Goal: Obtain resource: Obtain resource

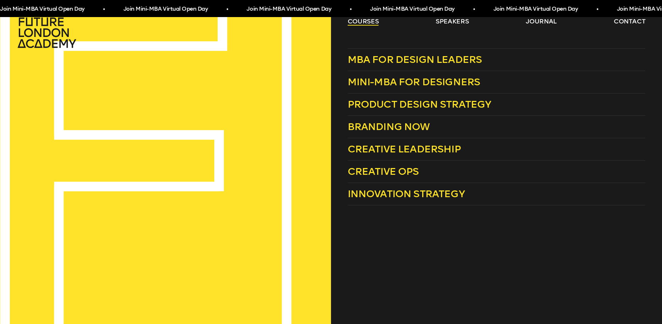
click at [350, 20] on link "courses" at bounding box center [363, 21] width 31 height 9
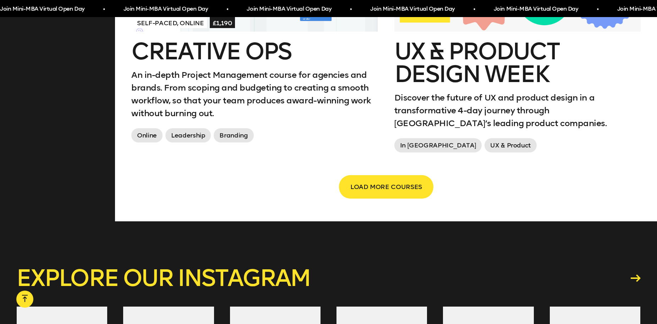
scroll to position [1296, 0]
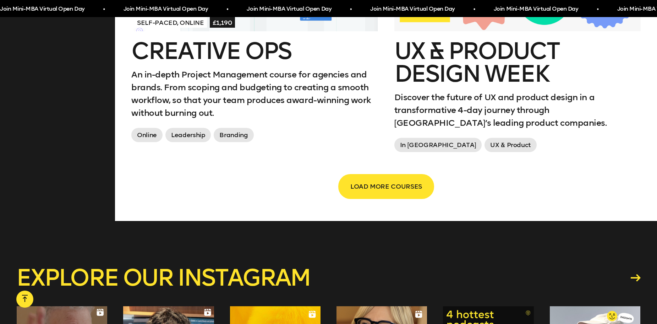
click at [395, 175] on button "LOAD MORE COURSES" at bounding box center [386, 186] width 94 height 23
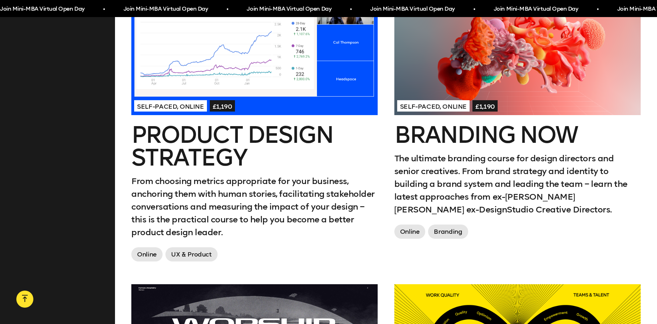
scroll to position [628, 0]
click at [413, 124] on h2 "Branding Now" at bounding box center [517, 135] width 246 height 23
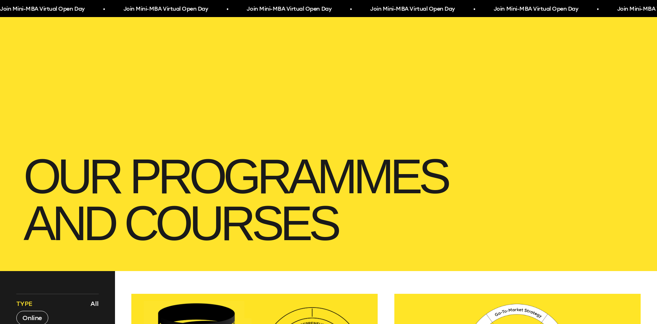
scroll to position [0, 0]
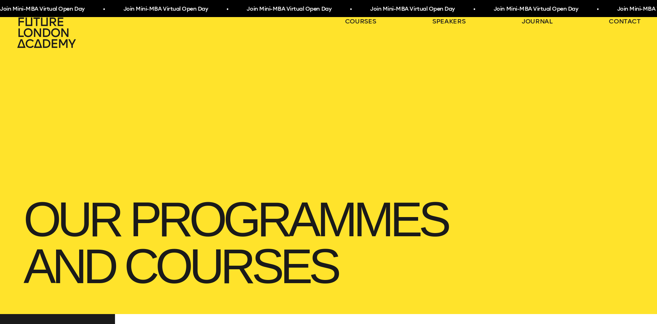
click at [42, 39] on icon at bounding box center [47, 32] width 62 height 31
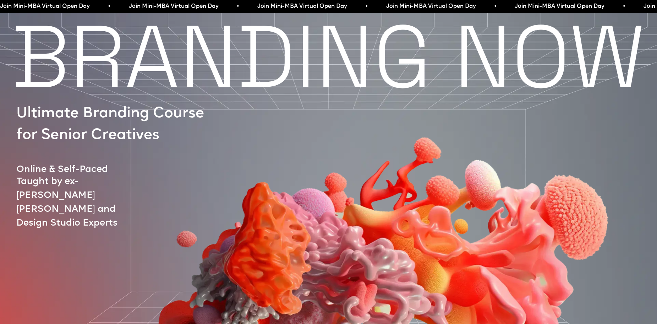
click at [479, 171] on img at bounding box center [378, 235] width 554 height 376
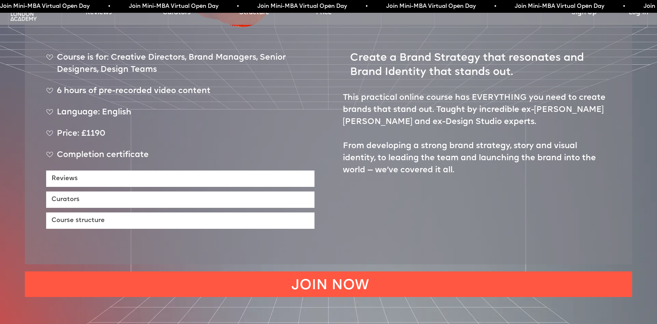
scroll to position [390, 0]
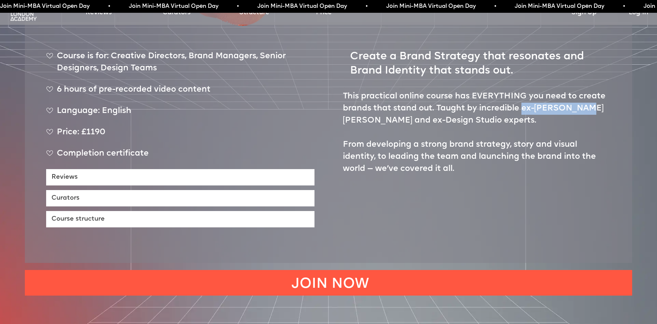
drag, startPoint x: 520, startPoint y: 81, endPoint x: 576, endPoint y: 83, distance: 55.7
click at [576, 90] on p "This practical online course has EVERYTHING you need to create brands that stan…" at bounding box center [477, 132] width 268 height 84
copy p "ex-[PERSON_NAME] Olins"
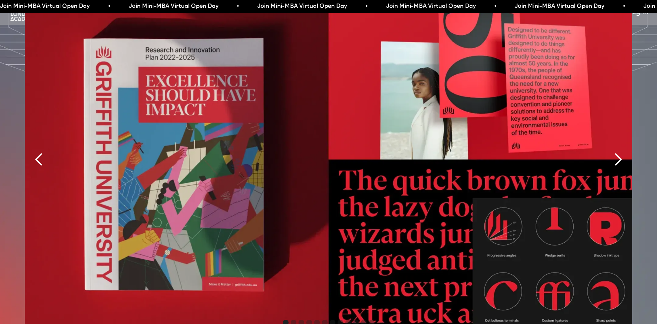
scroll to position [1757, 0]
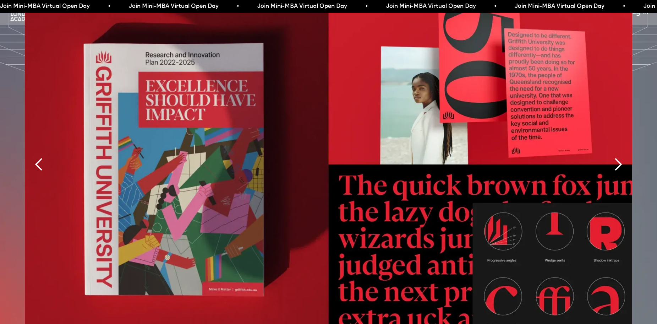
click at [611, 157] on div "next slide" at bounding box center [618, 164] width 14 height 14
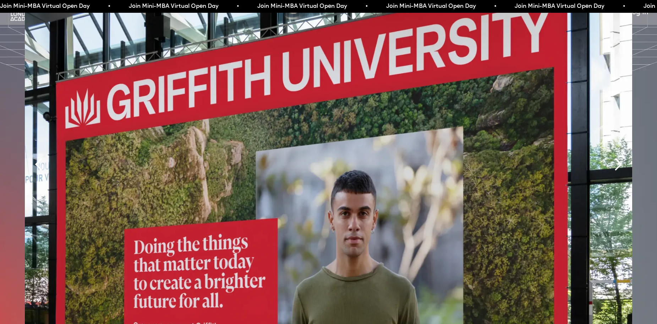
click at [611, 157] on div "next slide" at bounding box center [618, 164] width 14 height 14
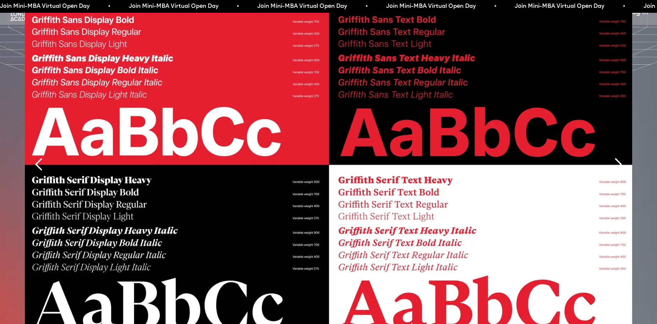
click at [611, 157] on div "next slide" at bounding box center [618, 164] width 14 height 14
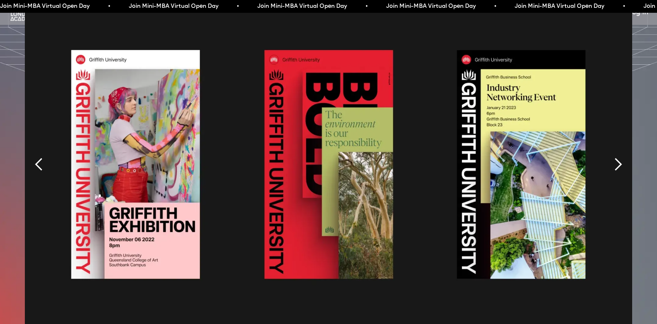
click at [611, 157] on div "next slide" at bounding box center [618, 164] width 14 height 14
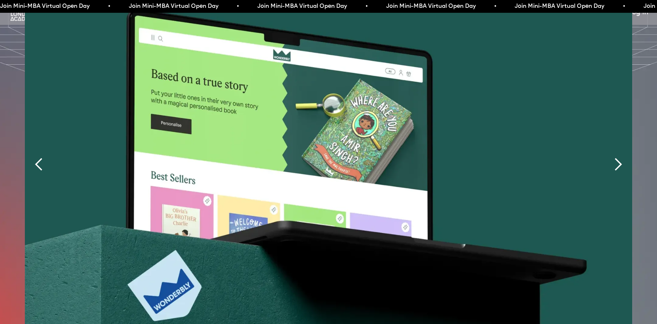
click at [611, 157] on div "next slide" at bounding box center [618, 164] width 14 height 14
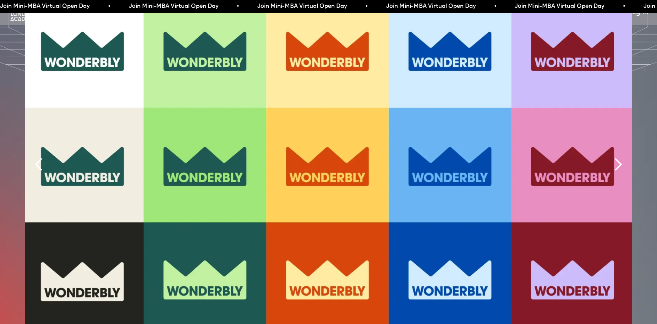
click at [611, 157] on div "next slide" at bounding box center [618, 164] width 14 height 14
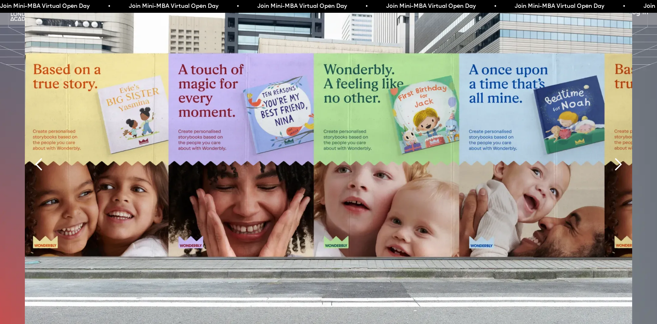
click at [611, 157] on div "next slide" at bounding box center [618, 164] width 14 height 14
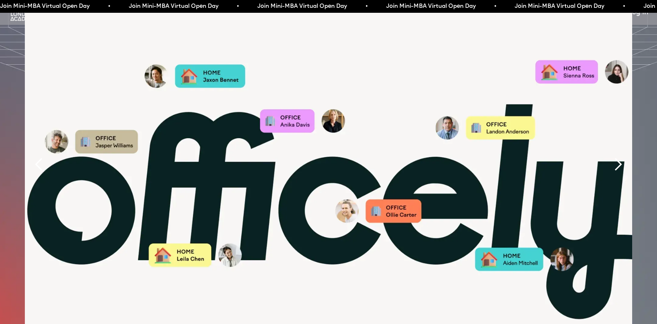
click at [611, 157] on div "next slide" at bounding box center [618, 164] width 14 height 14
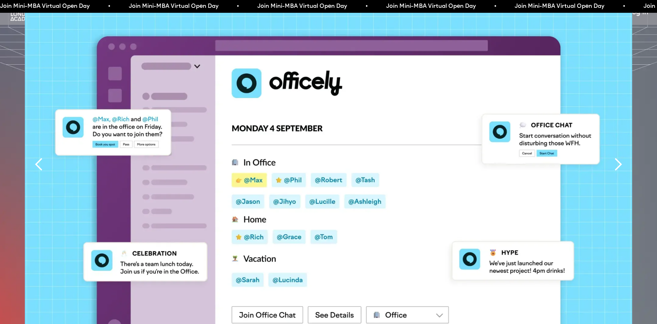
click at [611, 157] on div "next slide" at bounding box center [618, 164] width 14 height 14
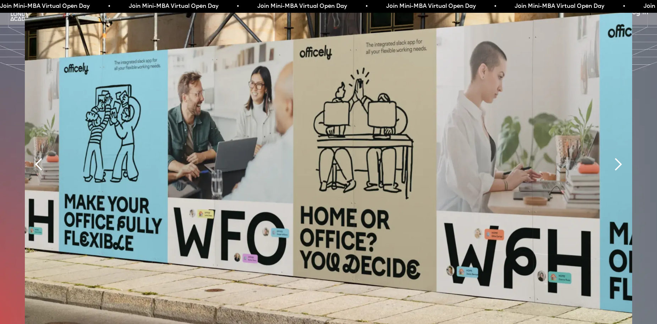
click at [611, 157] on div "next slide" at bounding box center [618, 164] width 14 height 14
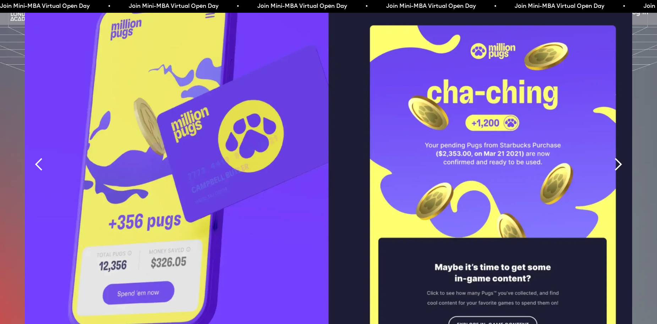
click at [611, 157] on div "next slide" at bounding box center [618, 164] width 14 height 14
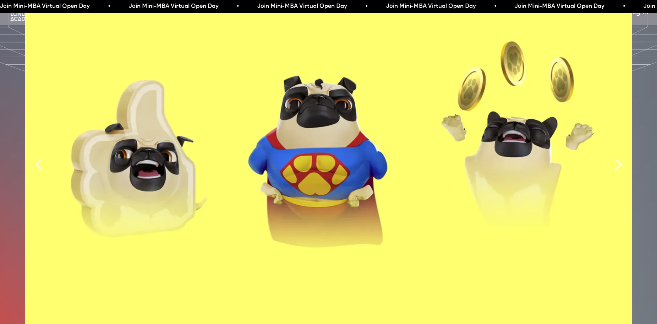
click at [611, 157] on div "next slide" at bounding box center [618, 164] width 14 height 14
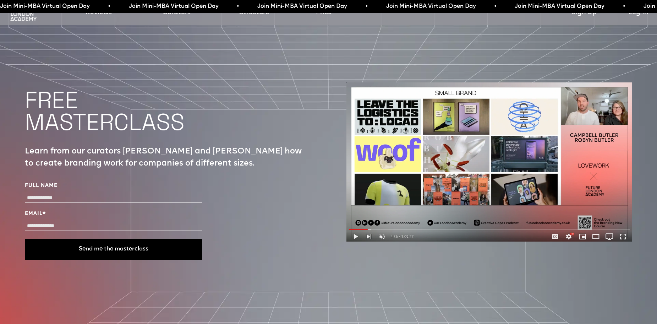
scroll to position [2613, 0]
click at [356, 201] on img at bounding box center [489, 161] width 286 height 159
click at [175, 192] on input "Full Name" at bounding box center [113, 197] width 177 height 10
type input "**********"
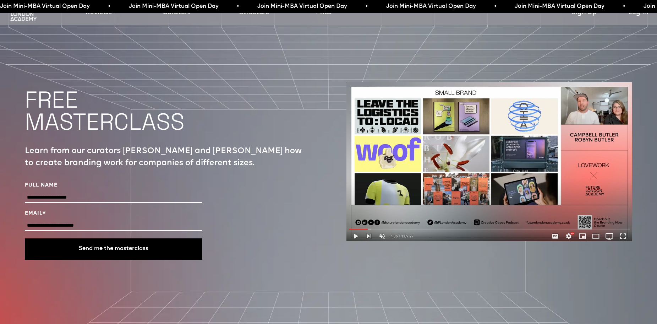
click at [115, 238] on button "Send me the masterclass" at bounding box center [113, 248] width 177 height 21
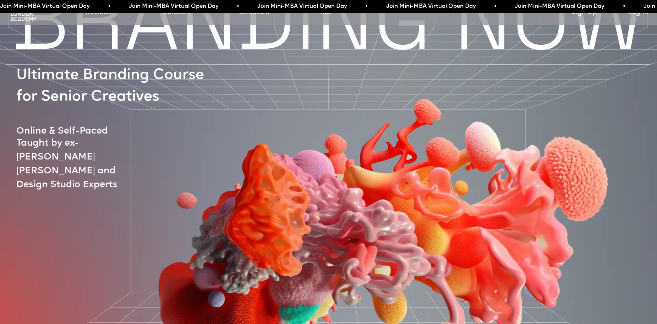
scroll to position [0, 0]
